Goal: Feedback & Contribution: Contribute content

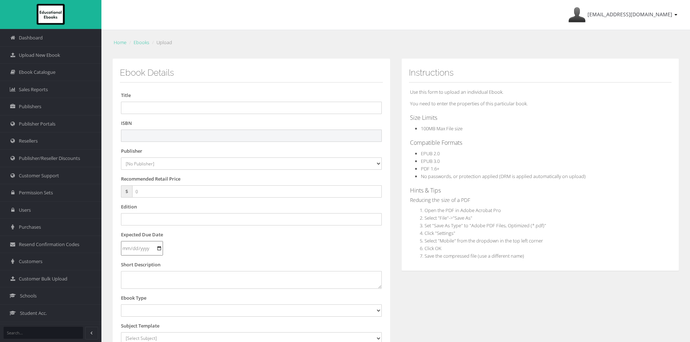
click at [208, 141] on input "text" at bounding box center [251, 136] width 261 height 12
paste input "9781394339440"
type input "9781394339440PDF"
click at [38, 53] on span "Upload New Ebook" at bounding box center [39, 55] width 41 height 7
click at [143, 132] on input "text" at bounding box center [251, 136] width 261 height 12
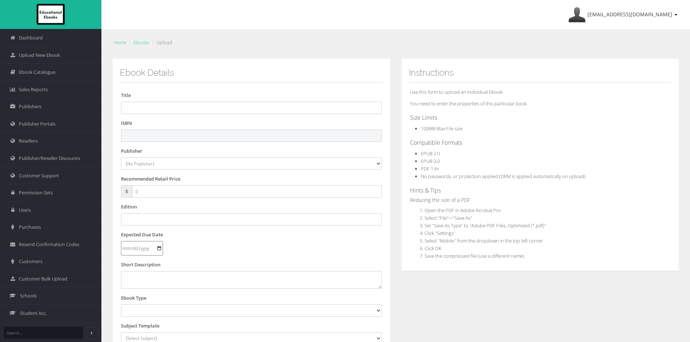
paste input "9781394339440"
type input "9781394339440PDF"
click at [165, 166] on select "[No Publisher] Alexander Mackie Allen & Unwin ATAR Notes Auralia - Rising Softw…" at bounding box center [251, 164] width 261 height 12
select select "4ddb3fea-784f-e411-817c-00155d7a4405"
click at [121, 158] on select "[No Publisher] Alexander Mackie Allen & Unwin ATAR Notes Auralia - Rising Softw…" at bounding box center [251, 164] width 261 height 12
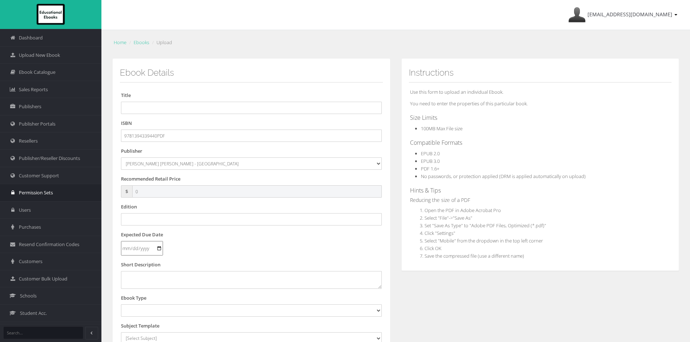
drag, startPoint x: 179, startPoint y: 191, endPoint x: 70, endPoint y: 189, distance: 109.4
click at [70, 189] on div "Dashboard Upload New Ebook Ebook Catalogue Sales Reports Publishers Users" at bounding box center [345, 246] width 690 height 492
click at [142, 105] on input "text" at bounding box center [251, 108] width 261 height 12
paste input "JACARANDA HUMANITIES ALIVE 7 VICTORIAN CURRICULUM LEARNON TEXTBOOK 3E"
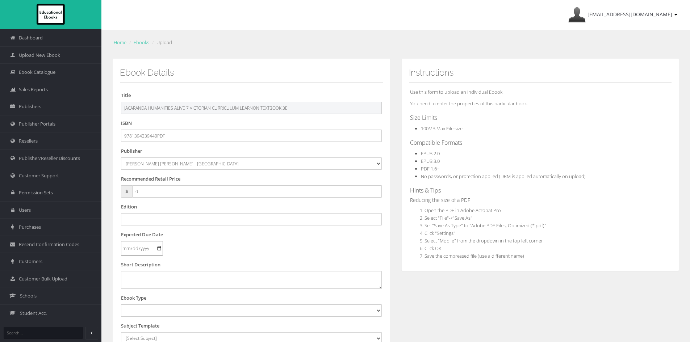
type input "JACARANDA HUMANITIES ALIVE 7 VICTORIAN CURRICULUM LEARNON TEXTBOOK 3E"
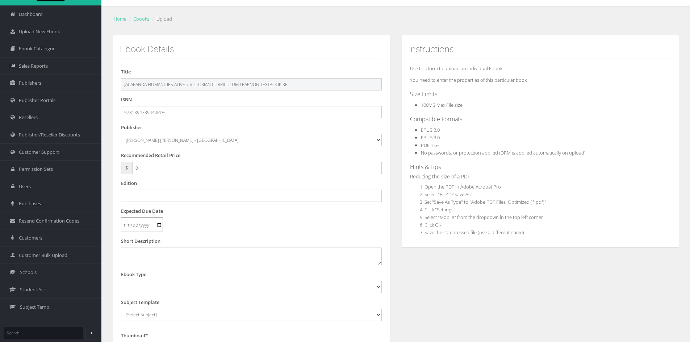
scroll to position [36, 0]
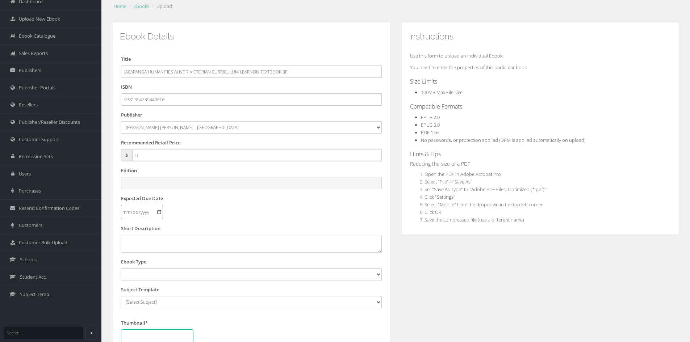
click at [146, 180] on input "text" at bounding box center [251, 183] width 261 height 12
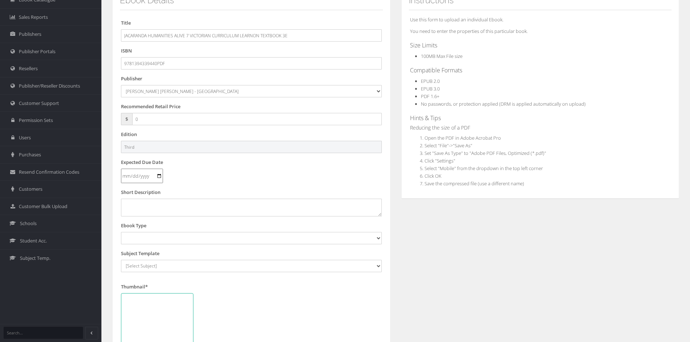
type input "Third"
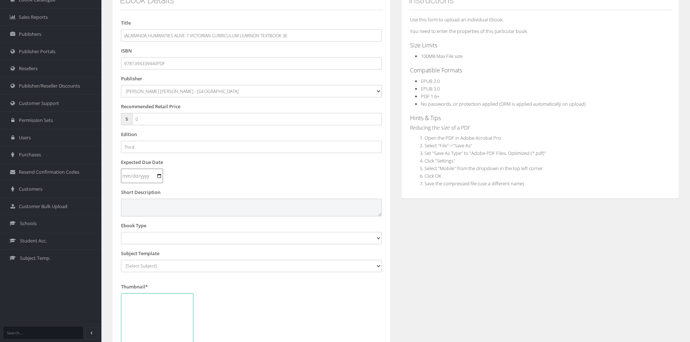
click at [168, 204] on textarea at bounding box center [251, 207] width 261 height 17
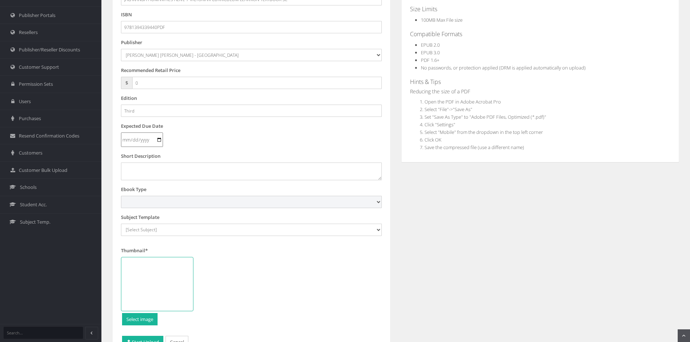
click at [142, 206] on select "Digital Activation Code Protected PDF EEBook - Online and Offline Ebook Interac…" at bounding box center [251, 202] width 261 height 12
select select "3"
click at [121, 196] on select "Digital Activation Code Protected PDF EEBook - Online and Offline Ebook Interac…" at bounding box center [251, 202] width 261 height 12
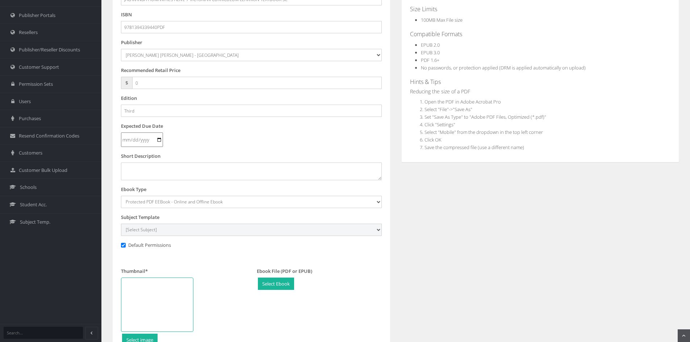
click at [158, 228] on select "[Select Subject] Accounting Agriculture Ancient History Applied Computing Art A…" at bounding box center [251, 230] width 261 height 12
select select "b43ab8d7-135c-ee11-a9bd-0272d098c78b"
click at [121, 224] on select "[Select Subject] Accounting Agriculture Ancient History Applied Computing Art A…" at bounding box center [251, 230] width 261 height 12
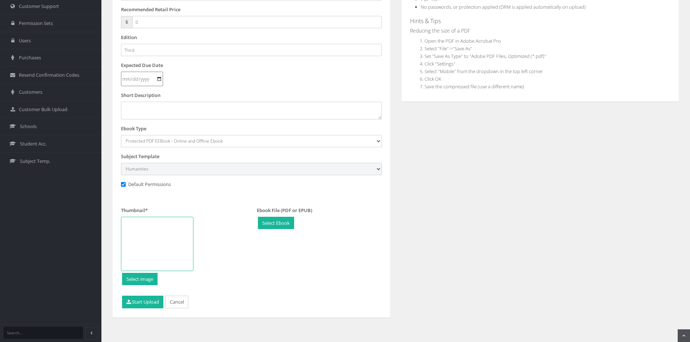
scroll to position [171, 0]
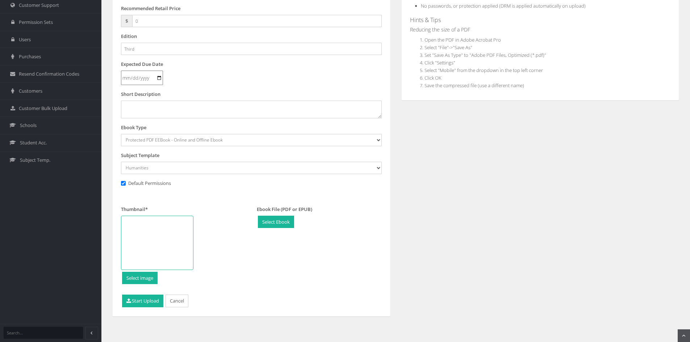
click at [169, 235] on div at bounding box center [157, 243] width 72 height 54
type input "C:\fakepath\WebImages-40j7aYWY-623-800.png"
click at [140, 298] on button "Start Upload" at bounding box center [142, 301] width 41 height 13
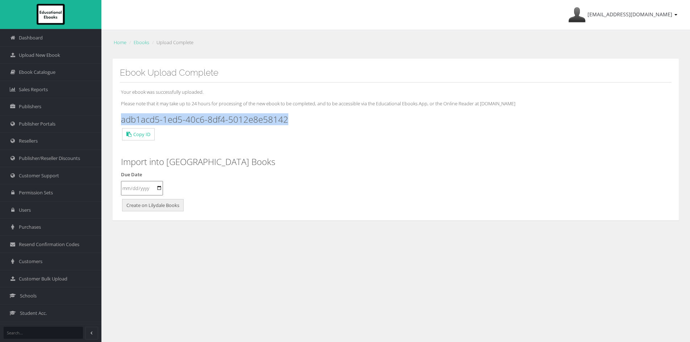
drag, startPoint x: 297, startPoint y: 120, endPoint x: 120, endPoint y: 119, distance: 176.7
click at [120, 119] on div "Your ebook was successfully uploaded. Please note that it may take up to 24 hou…" at bounding box center [396, 148] width 552 height 131
copy h3 "adb1acd5-1ed5-40c6-8df4-5012e8e58142"
click at [43, 56] on span "Upload New Ebook" at bounding box center [39, 55] width 41 height 7
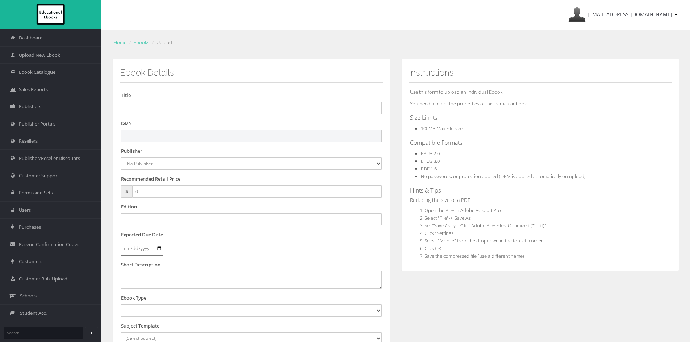
click at [164, 135] on input "text" at bounding box center [251, 136] width 261 height 12
paste input "9781394339488"
type input "9781394339488"
click at [305, 110] on input "text" at bounding box center [251, 108] width 261 height 12
paste input "JACARANDA HUMANITIES ALIVE 7 VICTORIAN CURRICULUM LEARNON 3E (eBook only)"
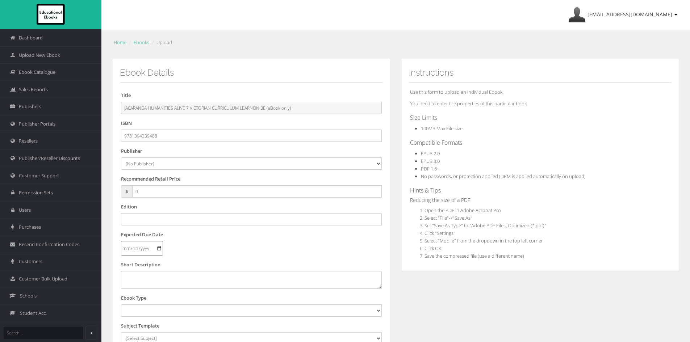
drag, startPoint x: 267, startPoint y: 106, endPoint x: 360, endPoint y: 110, distance: 93.1
click at [360, 110] on input "JACARANDA HUMANITIES ALIVE 7 VICTORIAN CURRICULUM LEARNON 3E (eBook only)" at bounding box center [251, 108] width 261 height 12
type input "JACARANDA HUMANITIES ALIVE 7 VICTORIAN CURRICULUM LEARNON 3E"
click at [158, 163] on select "[No Publisher] Alexander Mackie Allen & Unwin ATAR Notes Auralia - Rising Softw…" at bounding box center [251, 164] width 261 height 12
select select "4ddb3fea-784f-e411-817c-00155d7a4405"
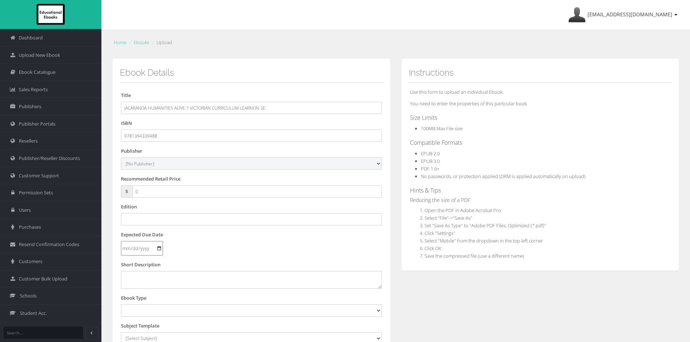
click at [121, 158] on select "[No Publisher] Alexander Mackie Allen & Unwin ATAR Notes Auralia - Rising Softw…" at bounding box center [251, 164] width 261 height 12
drag, startPoint x: 120, startPoint y: 190, endPoint x: 114, endPoint y: 190, distance: 5.1
click at [116, 190] on div "Ebook Details Title JACARANDA HUMANITIES ALIVE 7 VICTORIAN CURRICULUM LEARNON 3…" at bounding box center [251, 263] width 278 height 408
type input "55"
click at [197, 219] on input "text" at bounding box center [251, 219] width 261 height 12
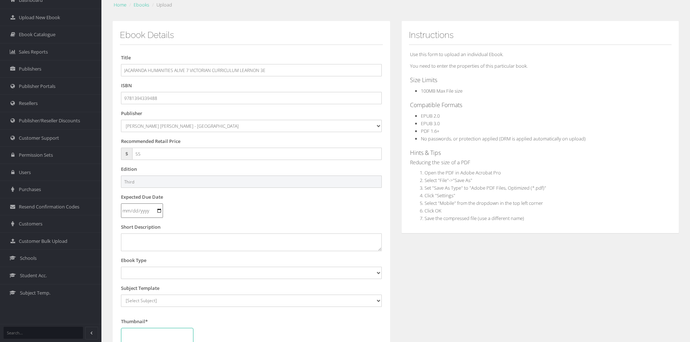
scroll to position [72, 0]
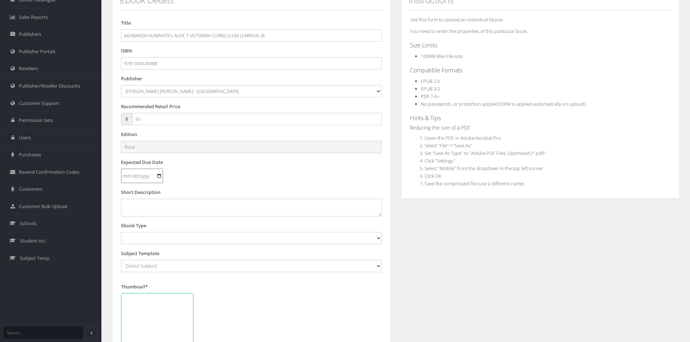
type input "Third"
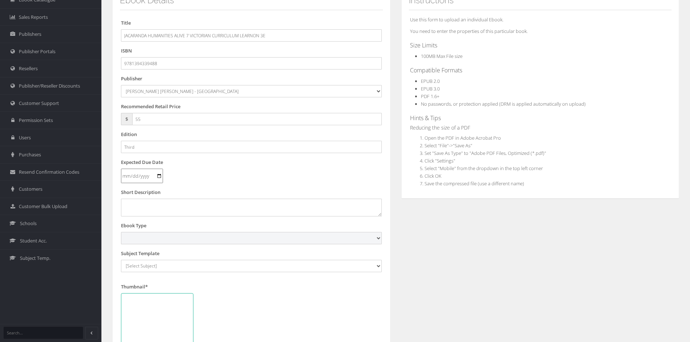
click at [183, 235] on select "Digital Activation Code Protected PDF EEBook - Online and Offline Ebook Interac…" at bounding box center [251, 238] width 261 height 12
select select "4"
click at [121, 232] on select "Digital Activation Code Protected PDF EEBook - Online and Offline Ebook Interac…" at bounding box center [251, 238] width 261 height 12
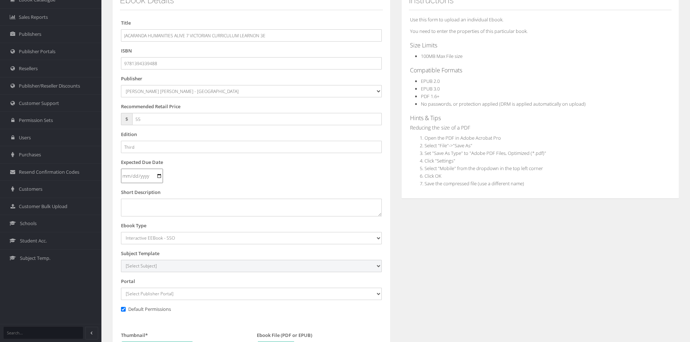
click at [189, 262] on select "[Select Subject] Accounting Agriculture Ancient History Applied Computing Art A…" at bounding box center [251, 266] width 261 height 12
select select "b43ab8d7-135c-ee11-a9bd-0272d098c78b"
click at [121, 260] on select "[Select Subject] Accounting Agriculture Ancient History Applied Computing Art A…" at bounding box center [251, 266] width 261 height 12
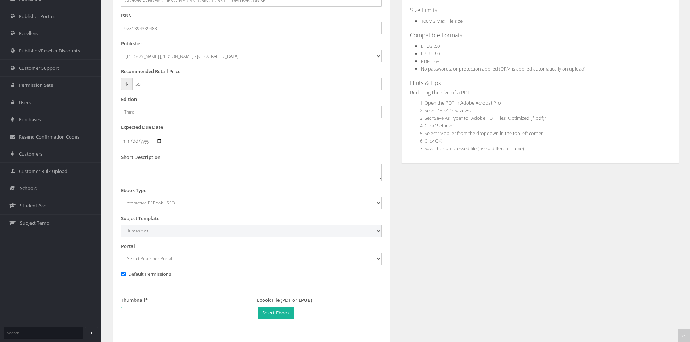
scroll to position [145, 0]
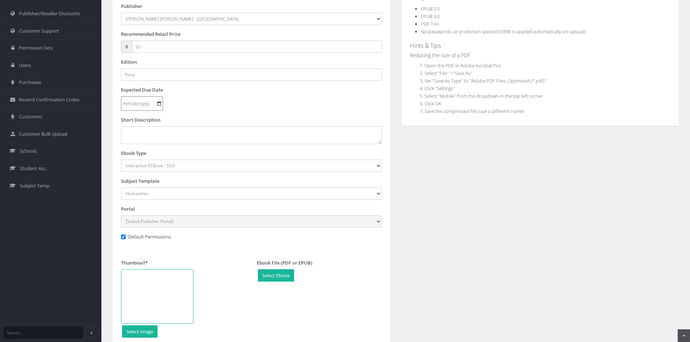
click at [204, 222] on select "[Select Publisher Portal] Listening Beyond Hearing (LBH) ATAR Notes+ SmarterMat…" at bounding box center [251, 221] width 261 height 12
select select "ddb4b139-794f-e411-817c-00155d7a4405"
click at [121, 215] on select "[Select Publisher Portal] Listening Beyond Hearing (LBH) ATAR Notes+ SmarterMat…" at bounding box center [251, 221] width 261 height 12
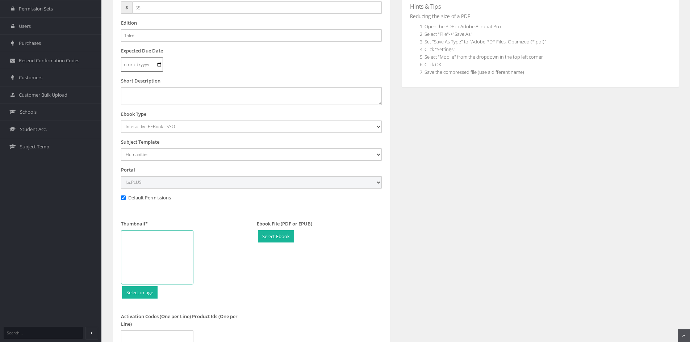
scroll to position [253, 0]
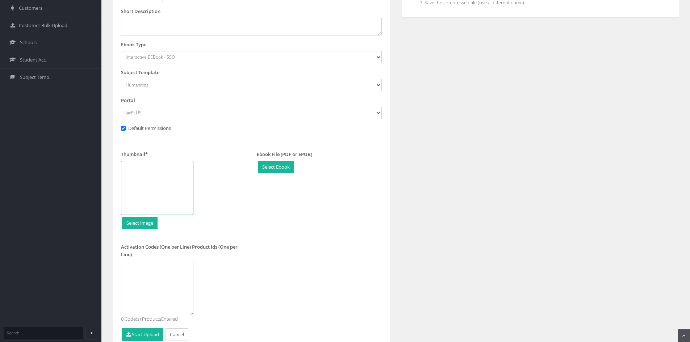
click at [150, 188] on div at bounding box center [157, 188] width 72 height 54
type input "C:\fakepath\WebImages-40j7aYWY-623-800.png"
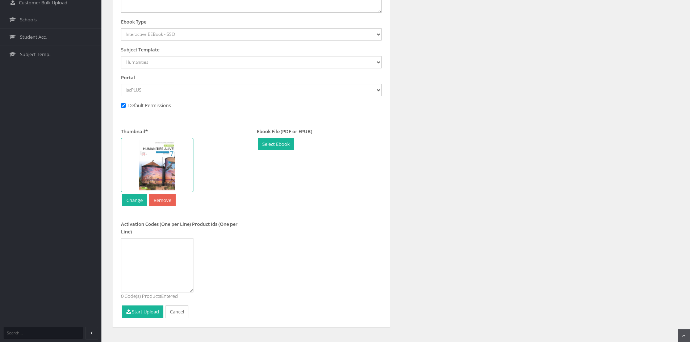
scroll to position [287, 0]
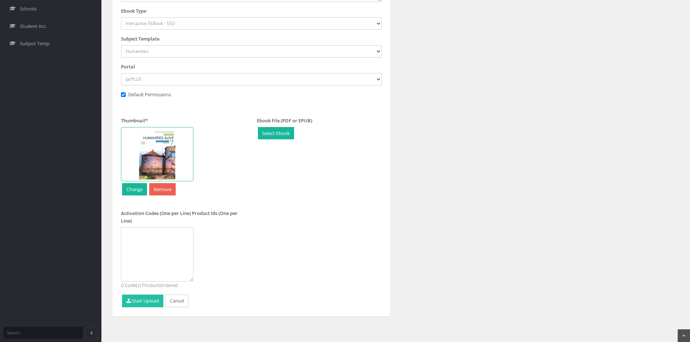
click at [145, 299] on button "Start Upload" at bounding box center [142, 301] width 41 height 13
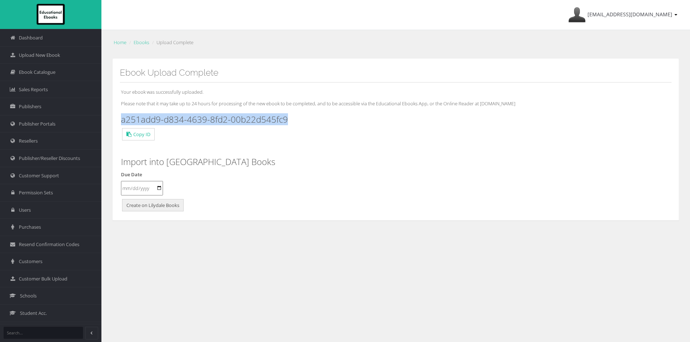
drag, startPoint x: 286, startPoint y: 121, endPoint x: 120, endPoint y: 114, distance: 165.7
click at [120, 114] on div "Your ebook was successfully uploaded. Please note that it may take up to 24 hou…" at bounding box center [396, 148] width 552 height 131
copy h3 "a251add9-d834-4639-8fd2-00b22d545fc9"
click at [37, 74] on span "Ebook Catalogue" at bounding box center [37, 72] width 37 height 7
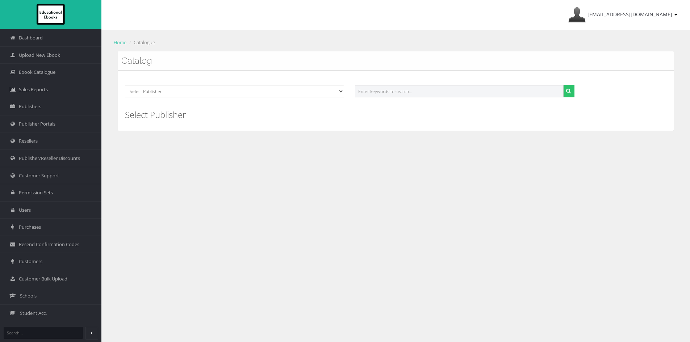
click at [412, 91] on input "text" at bounding box center [459, 91] width 208 height 12
paste input "9781394150823"
type input "9781394150823"
click at [570, 93] on icon "submit" at bounding box center [568, 90] width 5 height 5
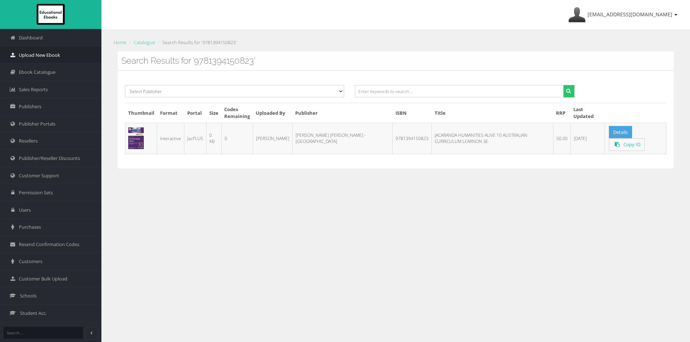
click at [67, 56] on link "Upload New Ebook" at bounding box center [50, 54] width 101 height 17
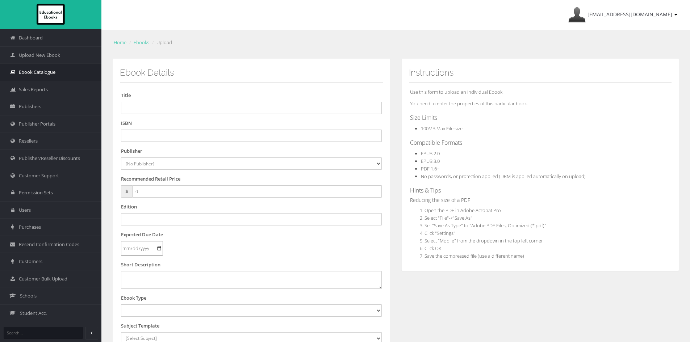
click at [24, 72] on span "Ebook Catalogue" at bounding box center [37, 72] width 37 height 7
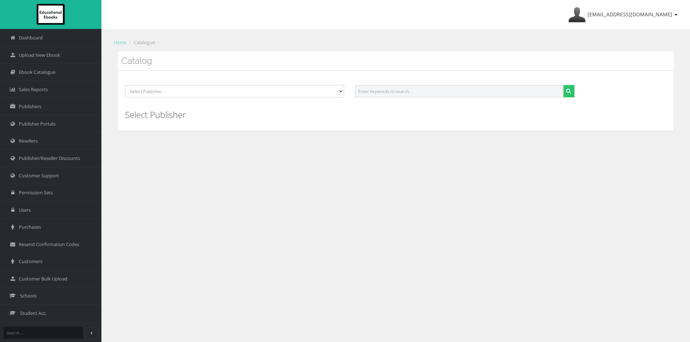
click at [393, 92] on input "text" at bounding box center [459, 91] width 208 height 12
drag, startPoint x: 382, startPoint y: 95, endPoint x: 389, endPoint y: 95, distance: 6.9
click at [382, 95] on input "text" at bounding box center [459, 91] width 208 height 12
paste input "9781394339488"
type input "9781394339488"
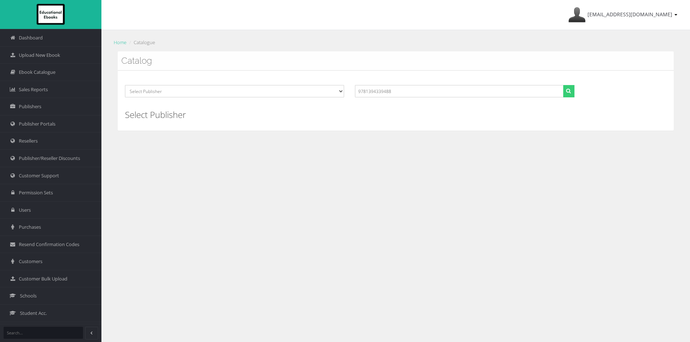
click at [569, 89] on icon "submit" at bounding box center [568, 90] width 5 height 5
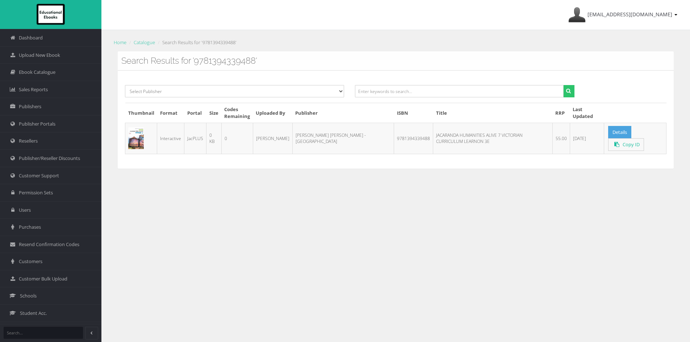
click at [394, 135] on td "9781394339488" at bounding box center [413, 138] width 39 height 31
copy td "9781394339488"
click at [404, 90] on input "text" at bounding box center [459, 91] width 208 height 12
paste input "9781394340248"
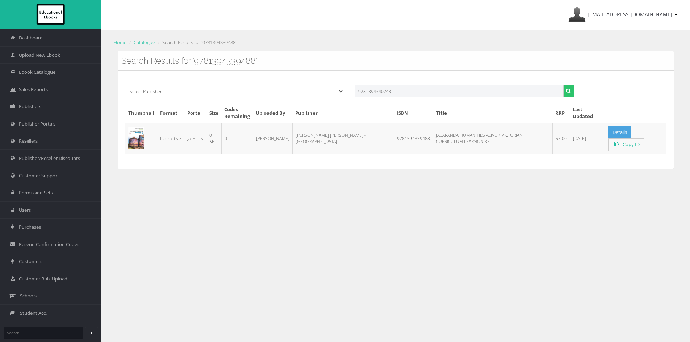
type input "9781394340248"
click at [563, 85] on button "submit" at bounding box center [568, 91] width 11 height 12
click at [609, 137] on link "Details" at bounding box center [620, 132] width 23 height 13
